Goal: Complete application form: Complete application form

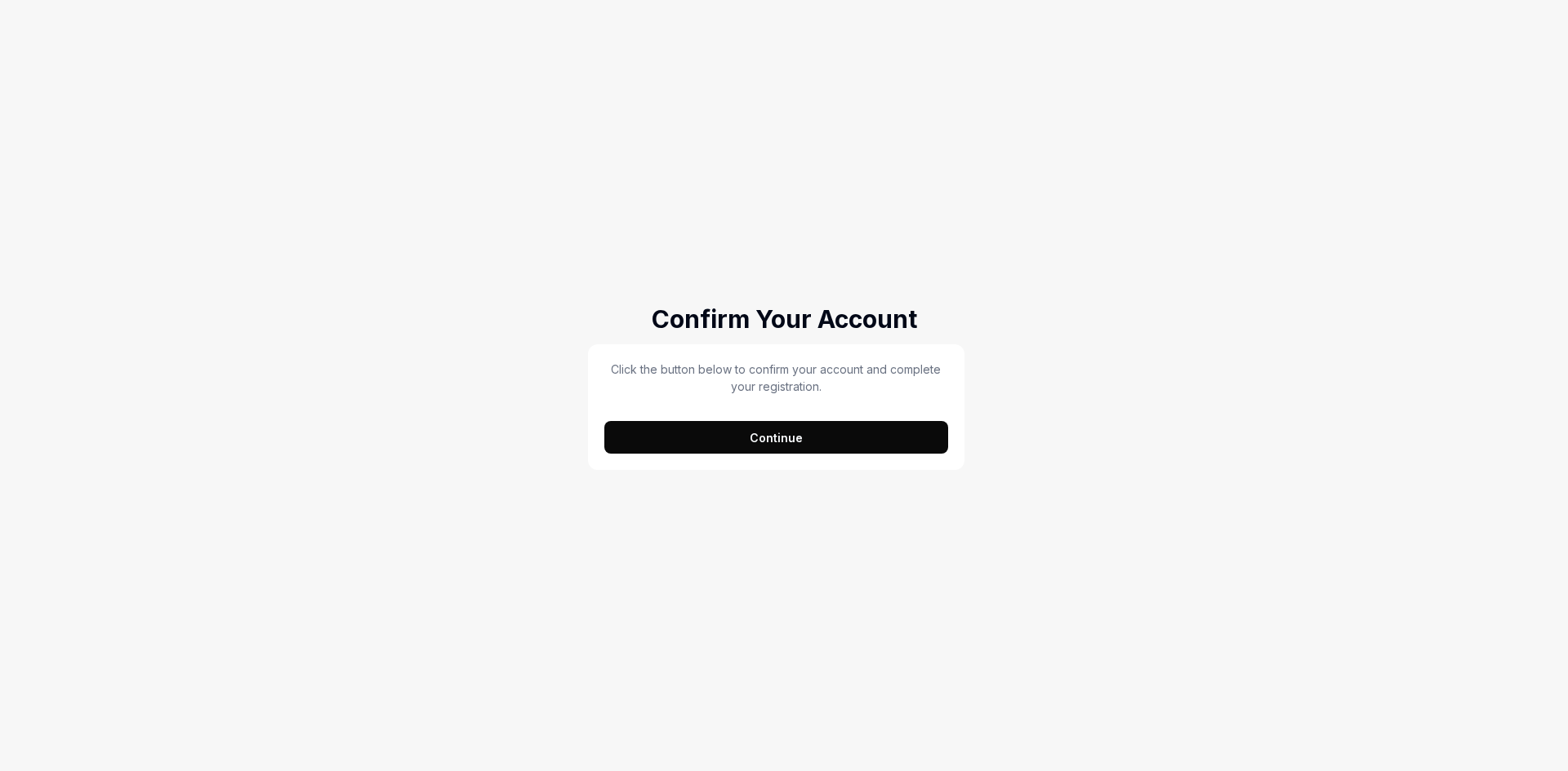
click at [783, 437] on button "Continue" at bounding box center [776, 437] width 344 height 32
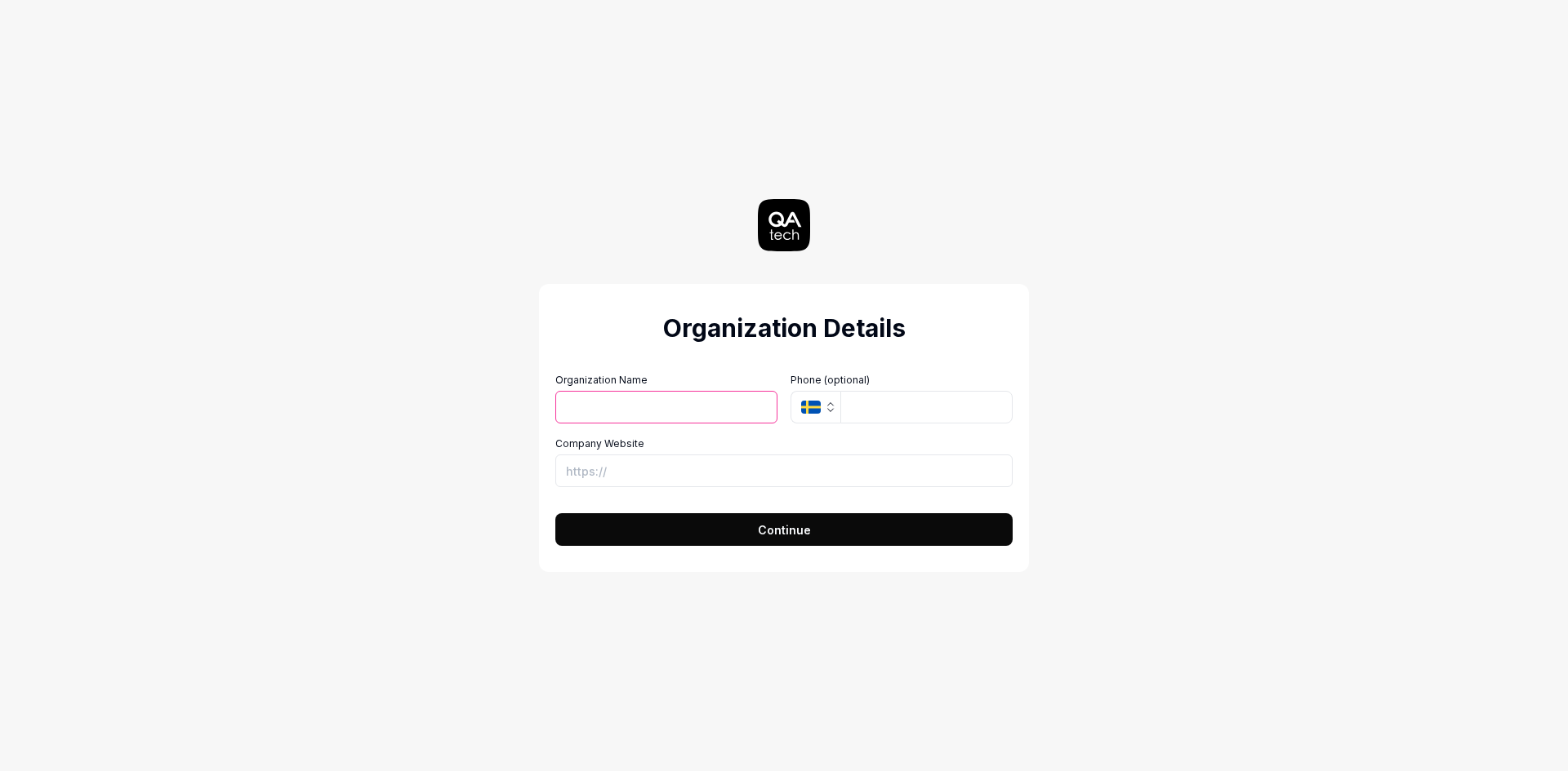
click at [627, 400] on input "Organization Name" at bounding box center [666, 407] width 222 height 32
type input "IBM"
click at [895, 408] on input "tel" at bounding box center [926, 407] width 173 height 32
type input "7042708343"
click at [1233, 406] on div "Organization Details Organization Name IBM Organization Logo (Square minimum 25…" at bounding box center [784, 386] width 1568 height 771
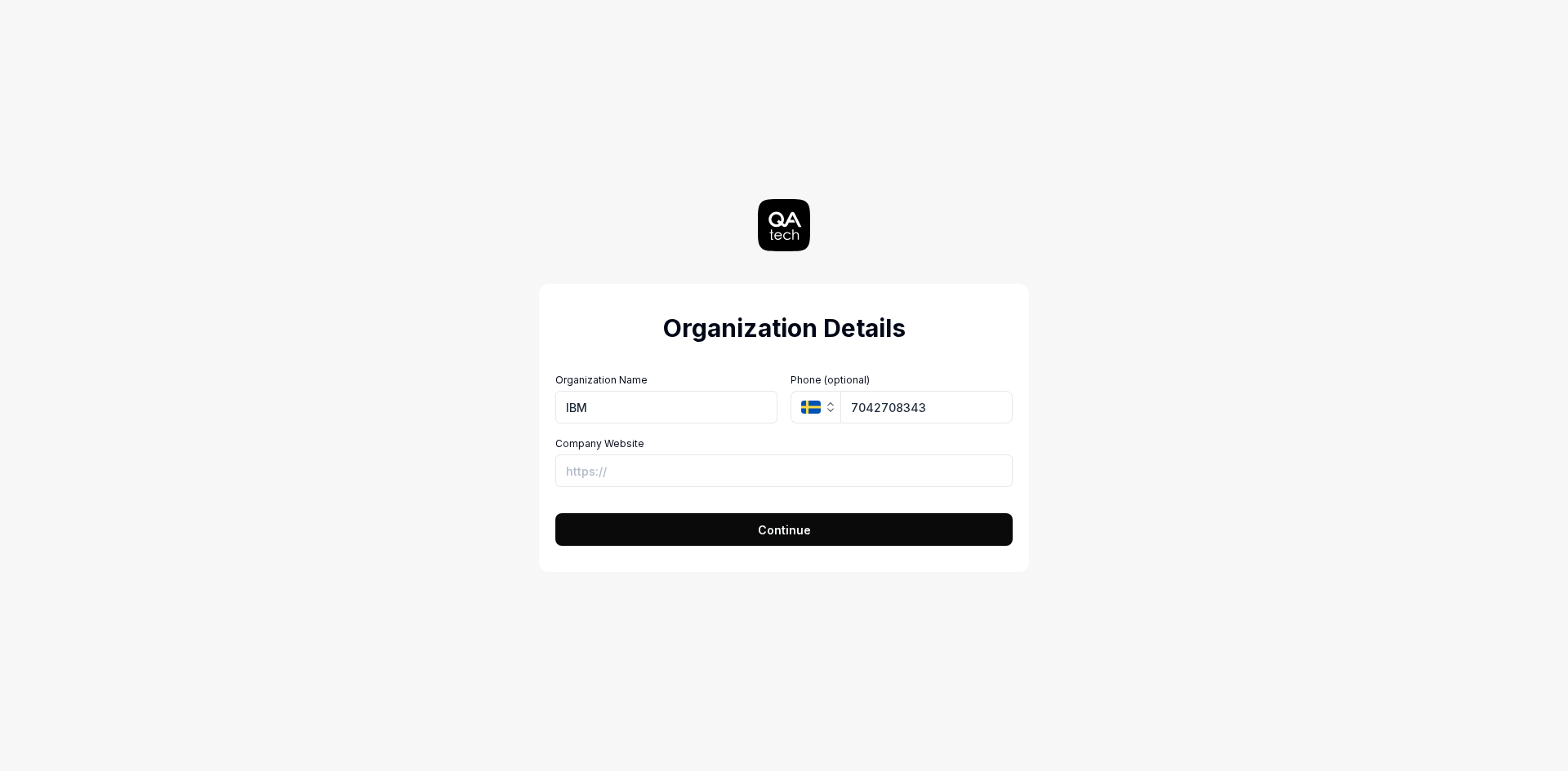
click at [832, 411] on icon "button" at bounding box center [831, 410] width 6 height 3
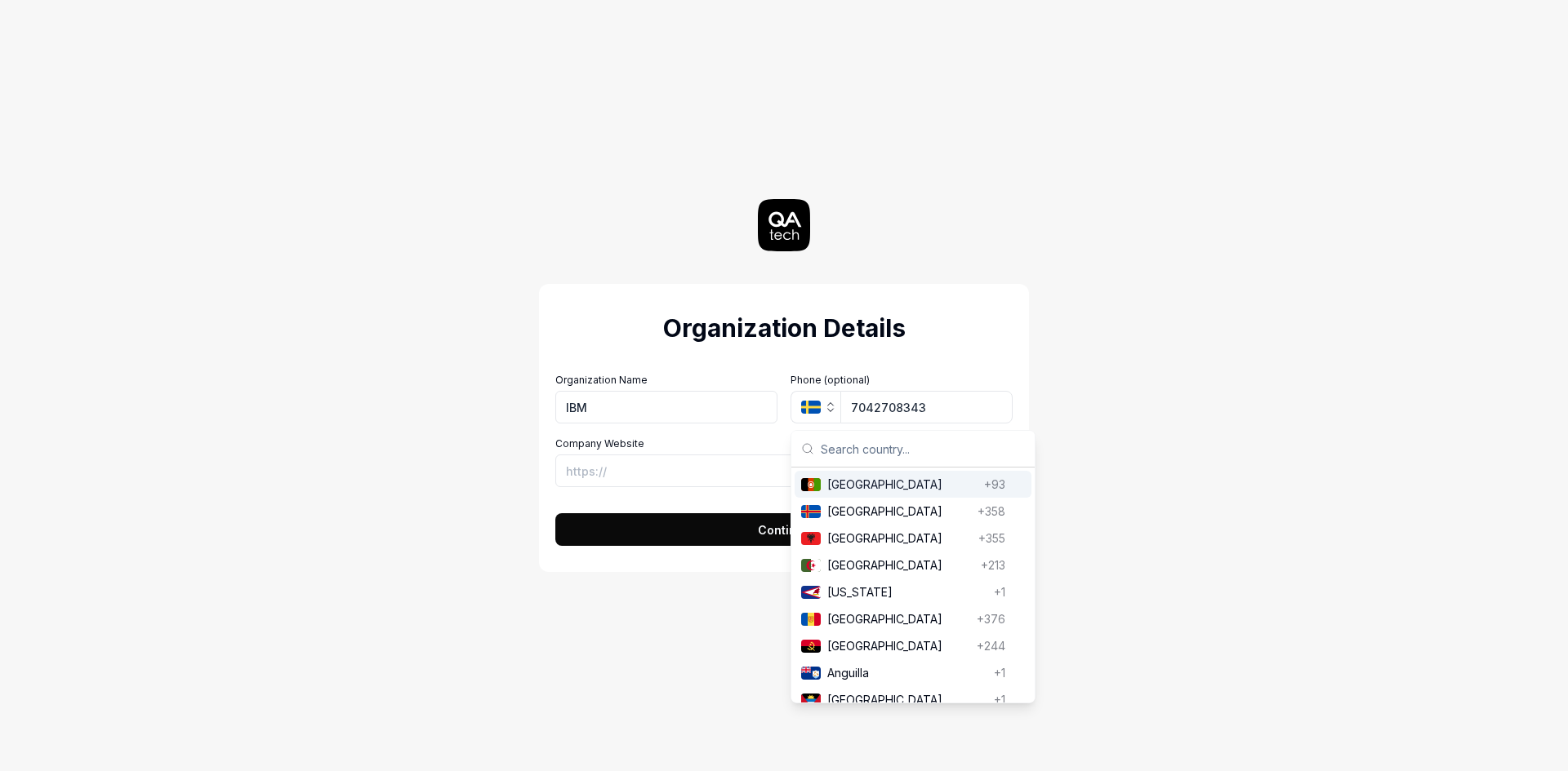
click at [841, 449] on input "text" at bounding box center [922, 449] width 204 height 36
type input "india"
click at [848, 488] on span "[GEOGRAPHIC_DATA]" at bounding box center [904, 485] width 153 height 18
type input "70427 08343"
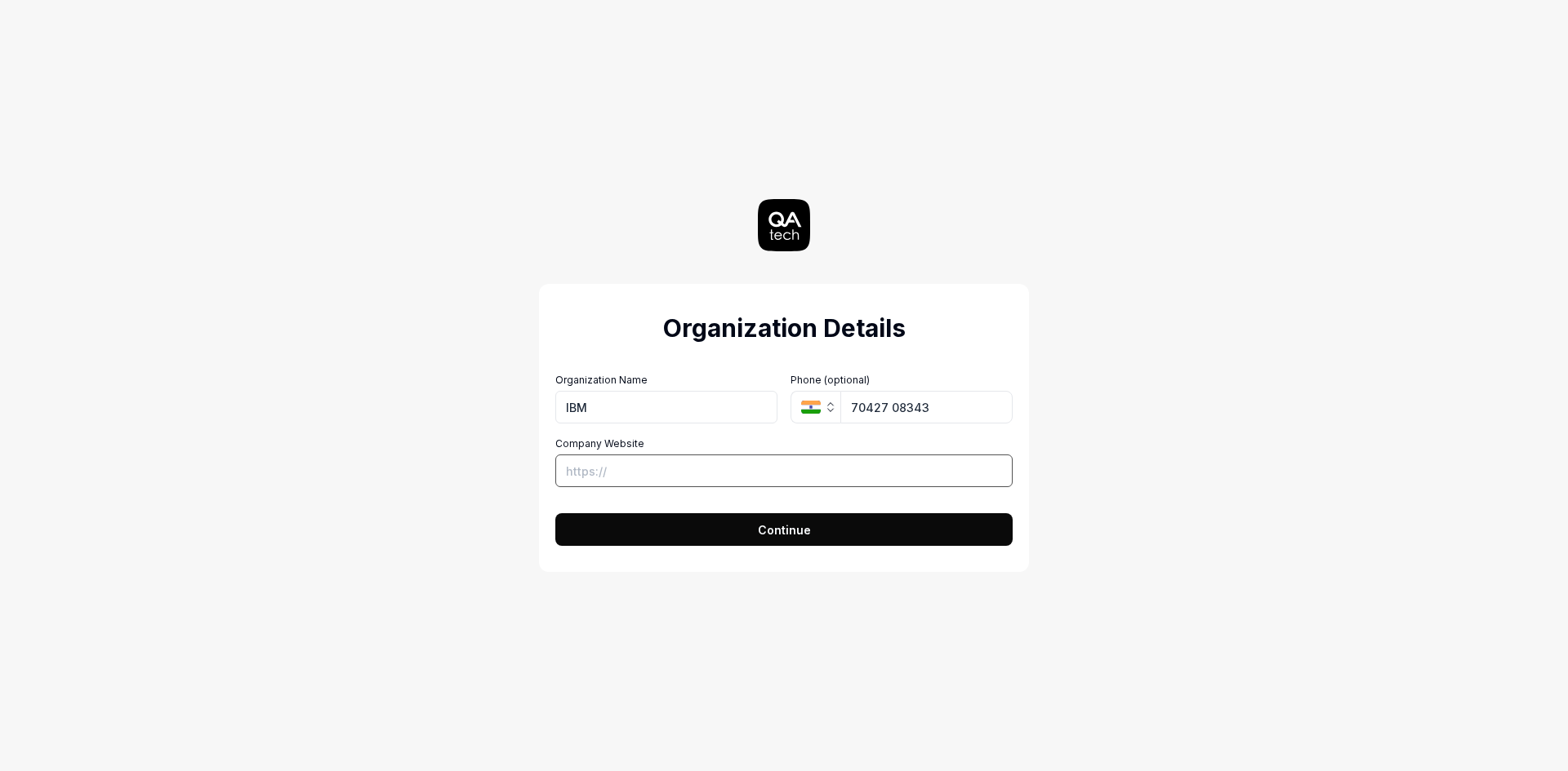
click at [636, 464] on input "Company Website" at bounding box center [784, 470] width 458 height 32
click at [483, 478] on div "Organization Details Organization Name IBM Organization Logo (Square minimum 25…" at bounding box center [784, 386] width 732 height 771
click at [617, 473] on input "Company Website" at bounding box center [784, 470] width 458 height 32
type input "[URL][DOMAIN_NAME]"
click at [718, 543] on button "Continue" at bounding box center [784, 529] width 458 height 32
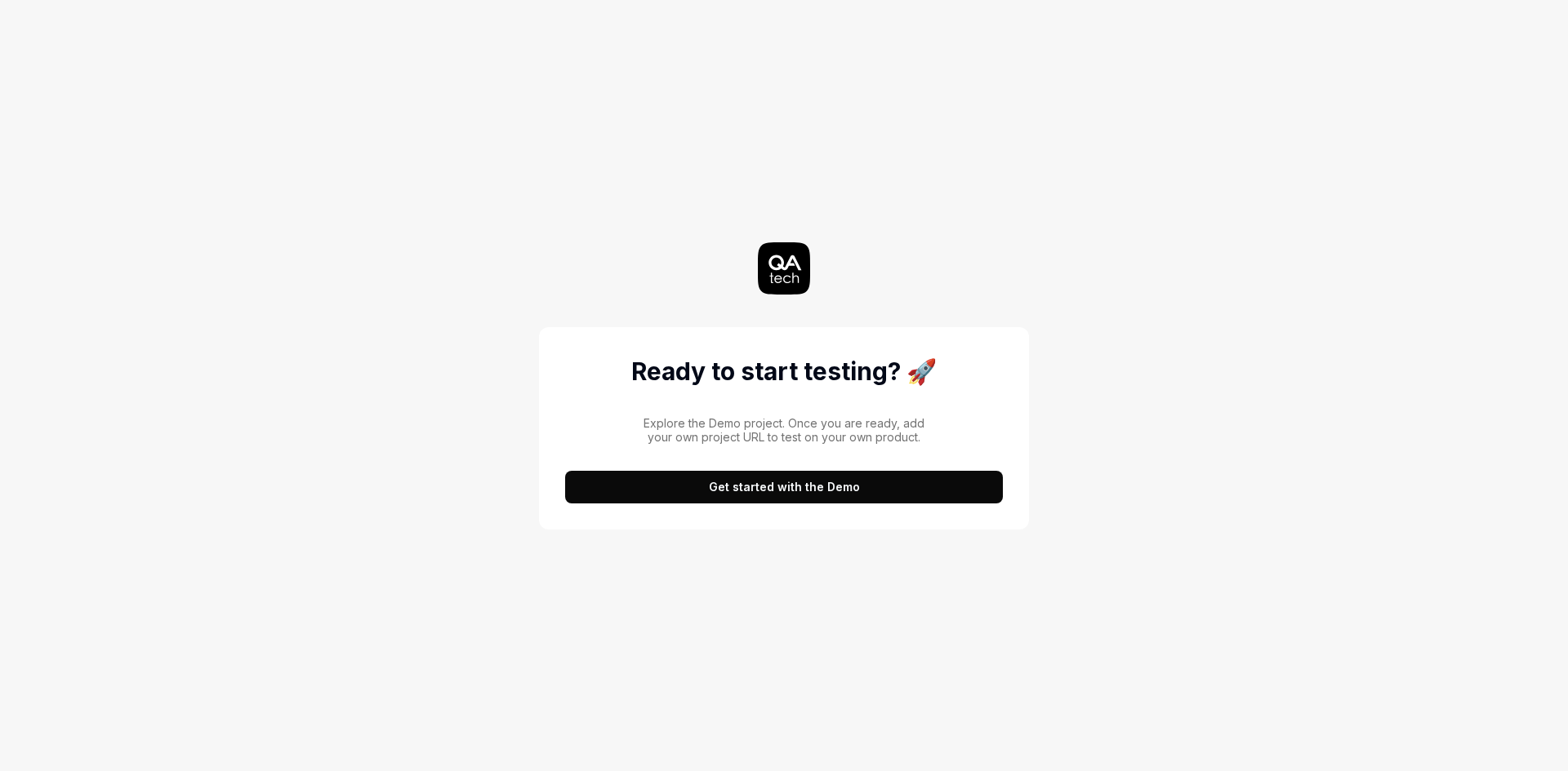
click at [775, 487] on button "Get started with the Demo" at bounding box center [784, 487] width 437 height 32
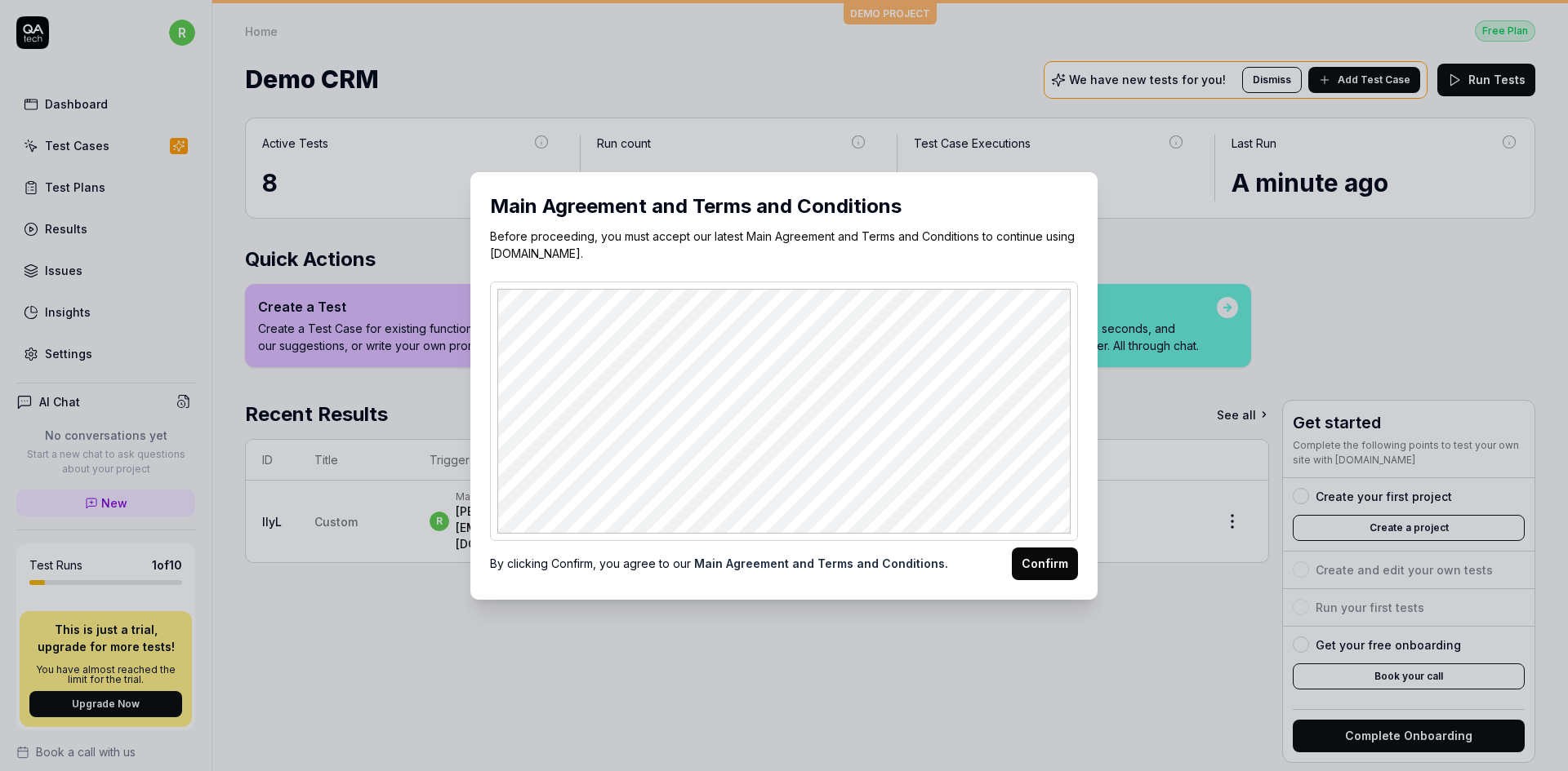
click at [1032, 559] on button "Confirm" at bounding box center [1044, 563] width 66 height 32
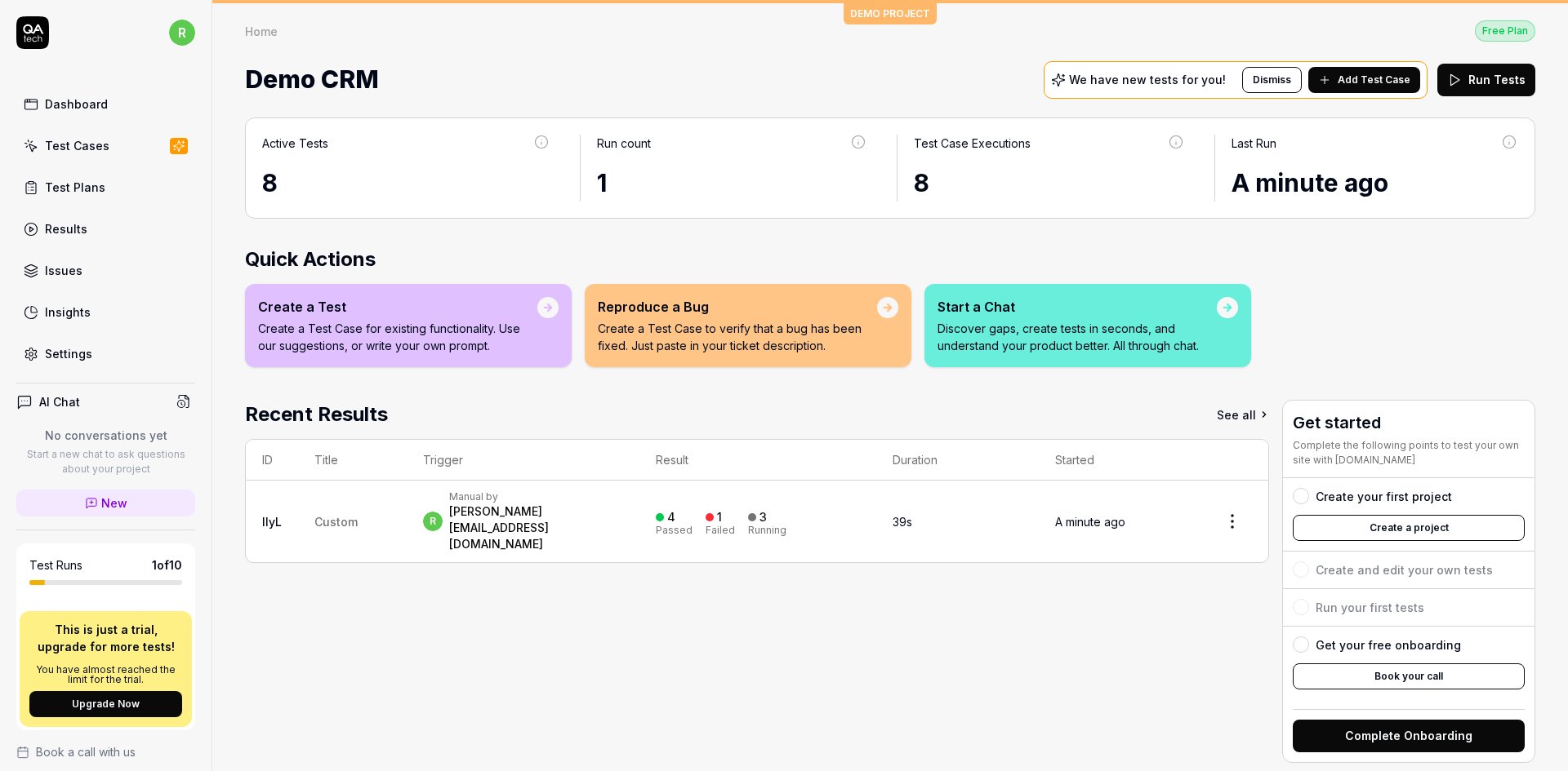
click at [1135, 624] on div "Recent Results See all ID Title Trigger Result Duration Started lIyL Custom r M…" at bounding box center [757, 582] width 1024 height 364
